Goal: Check status: Check status

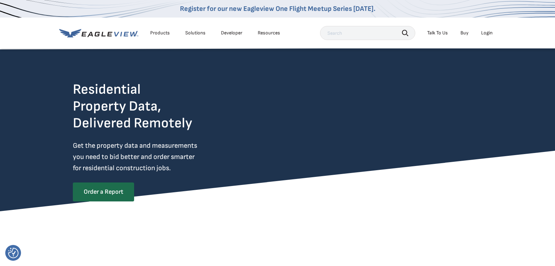
click at [488, 33] on div "Login" at bounding box center [487, 33] width 12 height 6
click at [490, 31] on div "Login" at bounding box center [487, 33] width 12 height 6
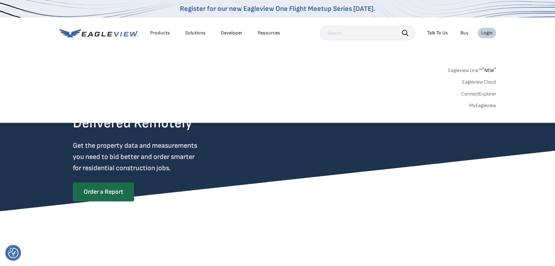
click at [485, 33] on div "Login" at bounding box center [487, 33] width 12 height 6
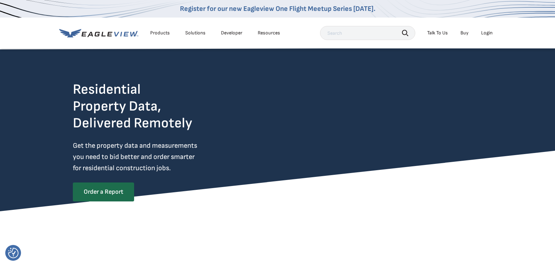
click at [485, 33] on div "Login" at bounding box center [487, 33] width 12 height 6
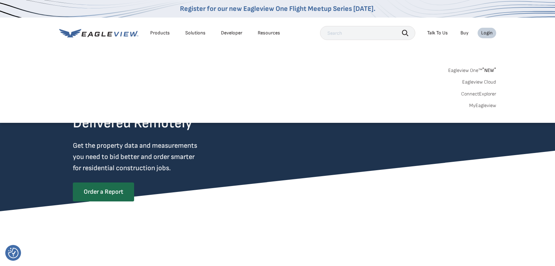
click at [482, 104] on link "MyEagleview" at bounding box center [482, 105] width 27 height 6
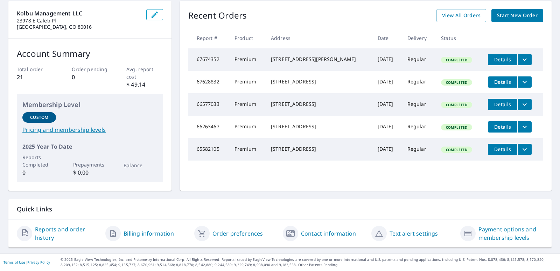
scroll to position [70, 0]
click at [521, 153] on icon "filesDropdownBtn-65582105" at bounding box center [525, 149] width 8 height 8
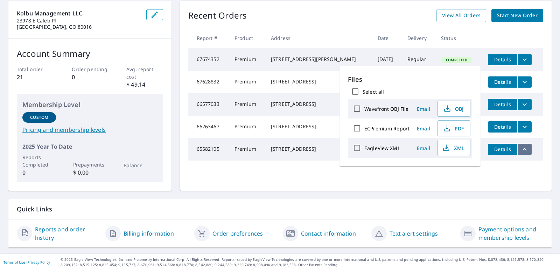
click at [521, 153] on icon "filesDropdownBtn-65582105" at bounding box center [525, 149] width 8 height 8
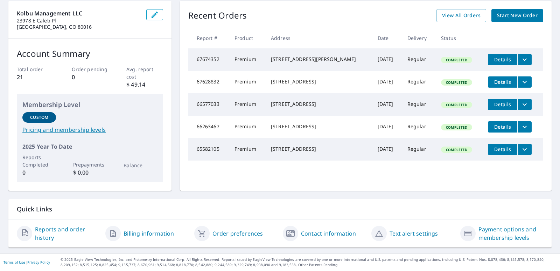
click at [208, 160] on td "65582105" at bounding box center [208, 149] width 41 height 22
click at [246, 158] on td "Premium" at bounding box center [247, 149] width 36 height 22
click at [308, 152] on div "[STREET_ADDRESS]" at bounding box center [319, 148] width 96 height 7
click at [497, 152] on span "Details" at bounding box center [502, 149] width 21 height 7
